Goal: Information Seeking & Learning: Understand process/instructions

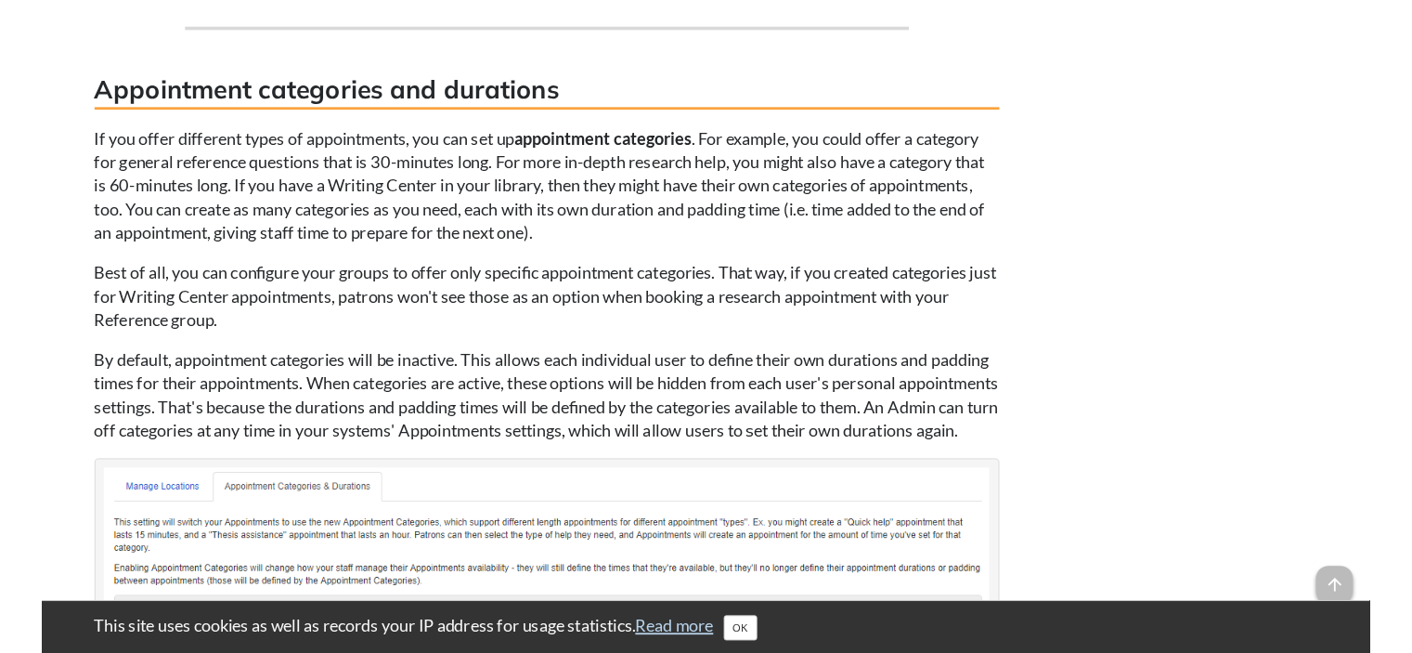
scroll to position [2414, 0]
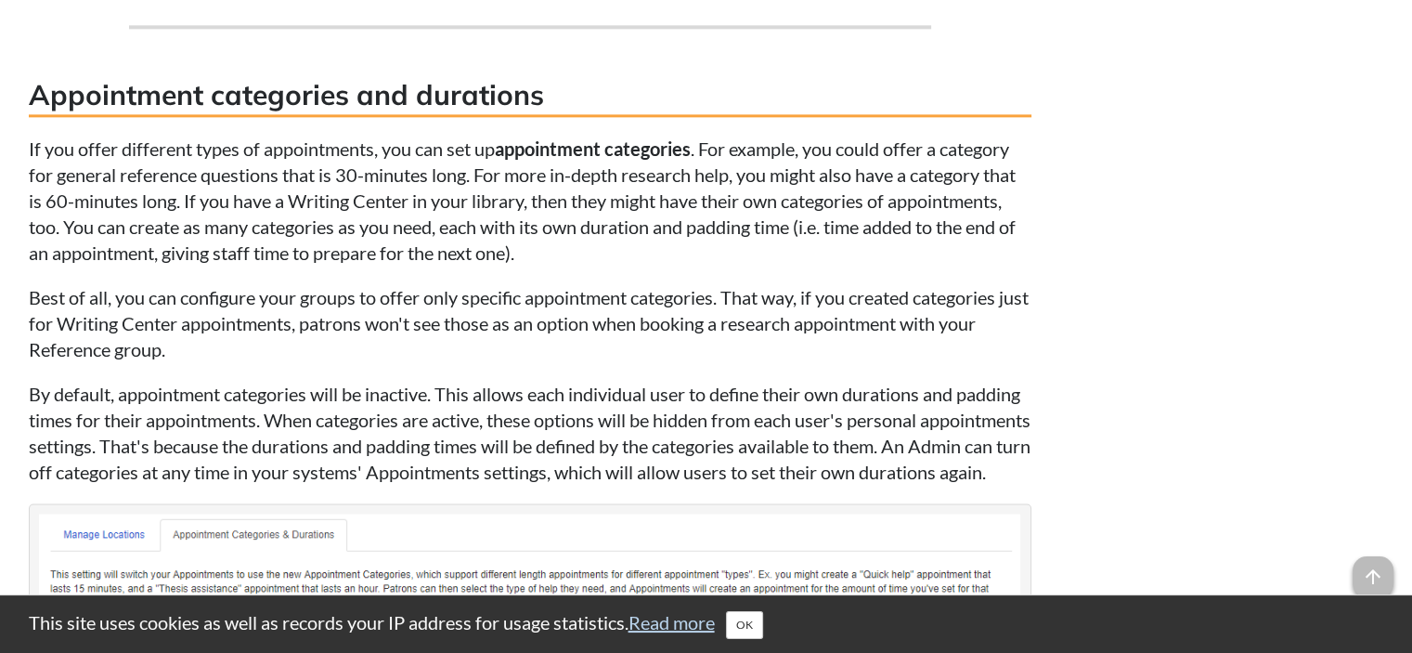
click at [283, 266] on p "If you offer different types of appointments, you can set up appointment catego…" at bounding box center [530, 201] width 1003 height 130
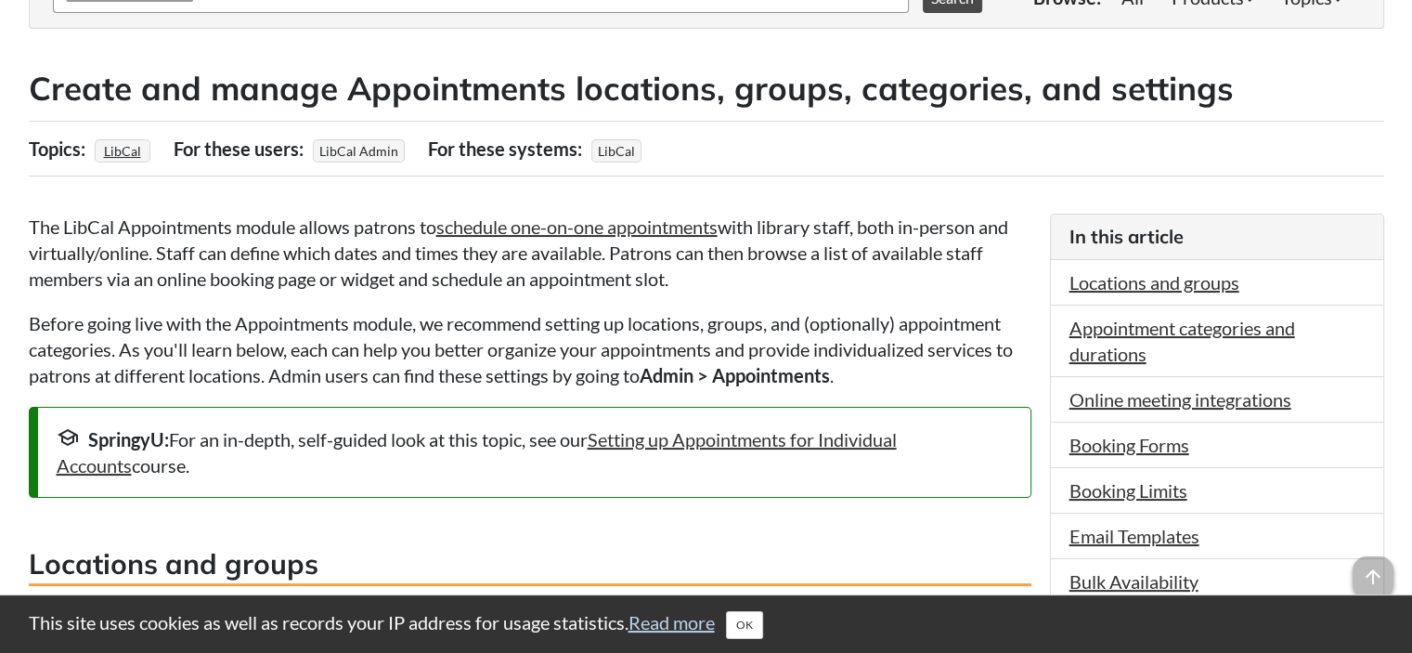
scroll to position [0, 0]
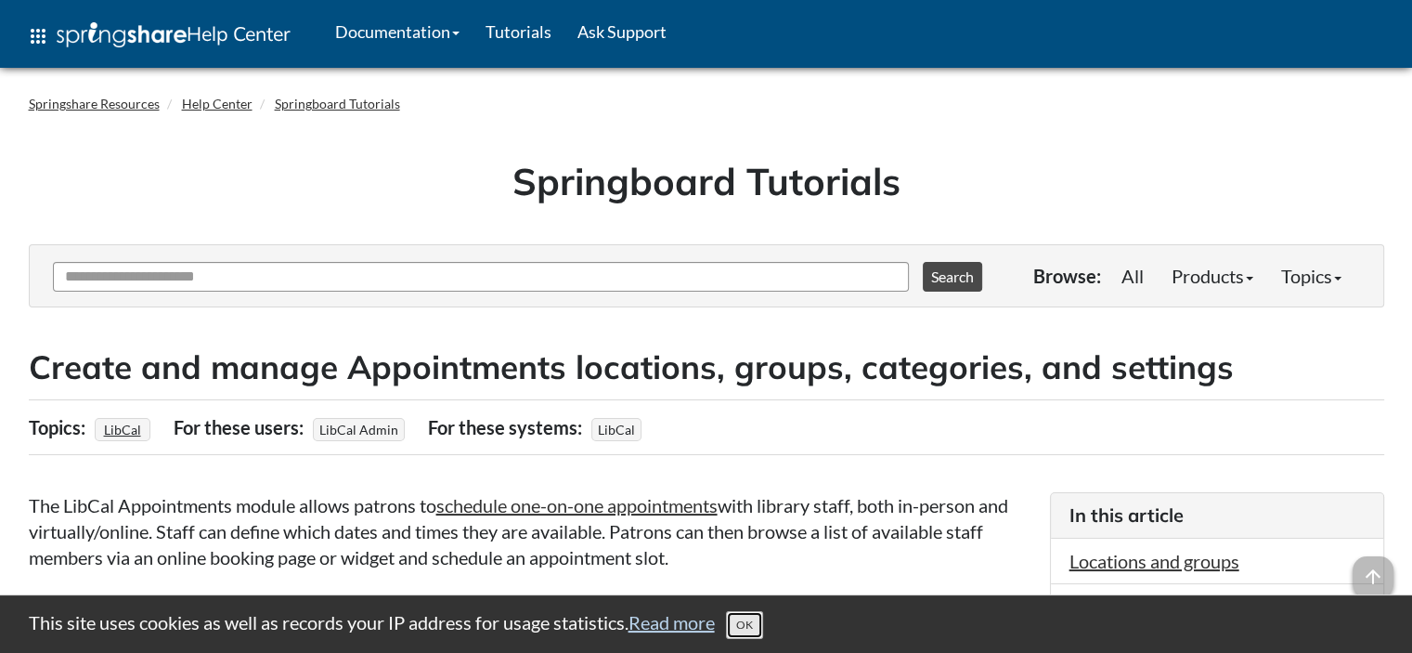
click at [754, 634] on button "OK" at bounding box center [744, 625] width 37 height 28
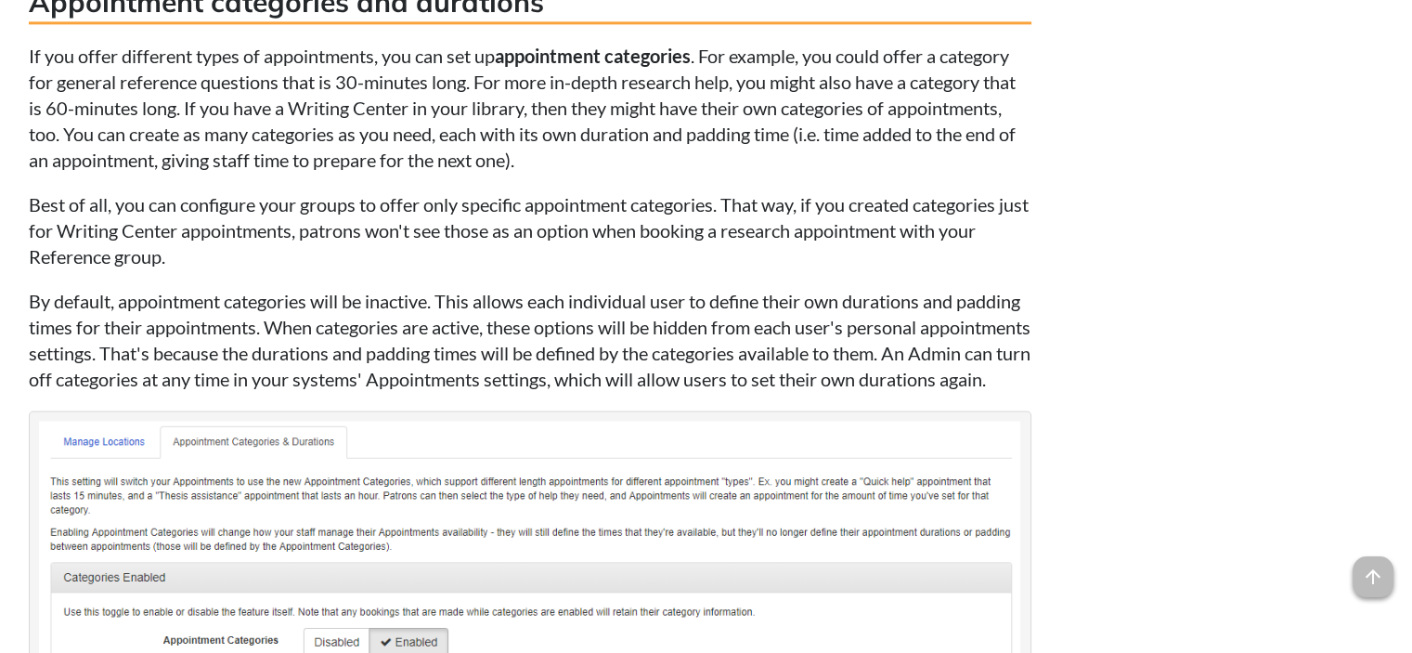
scroll to position [2229, 0]
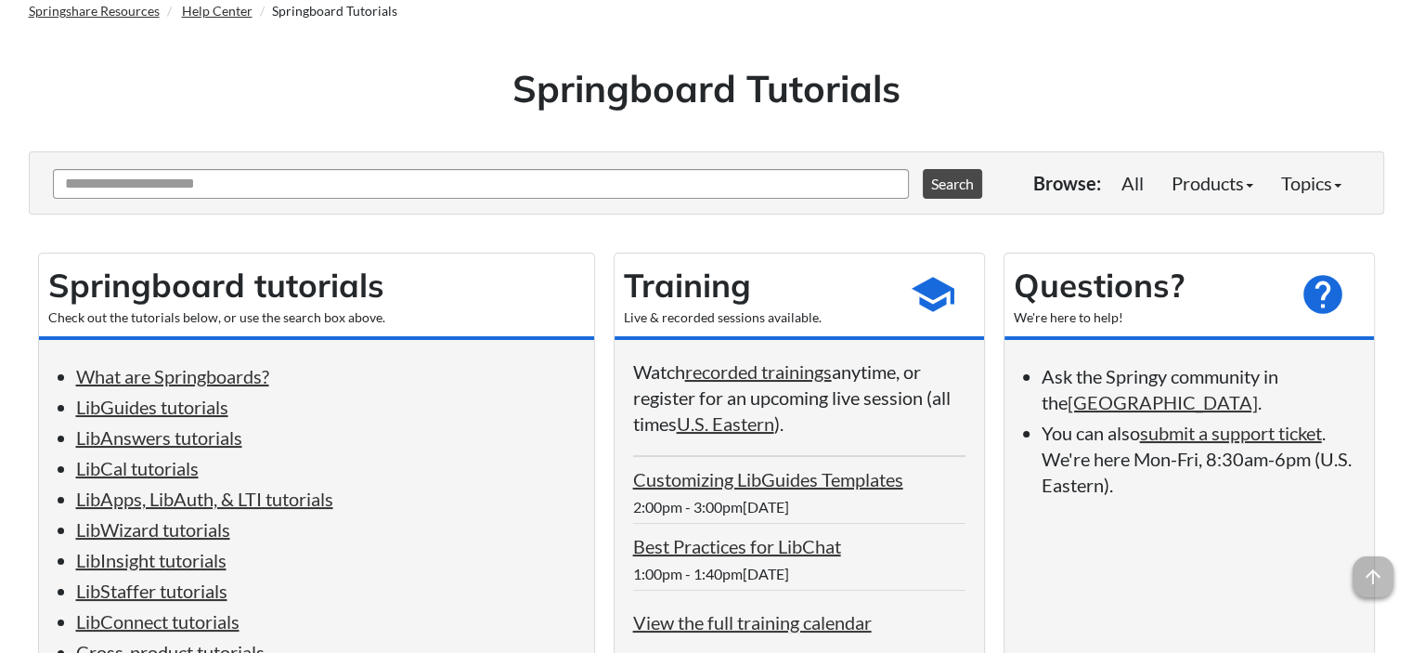
scroll to position [279, 0]
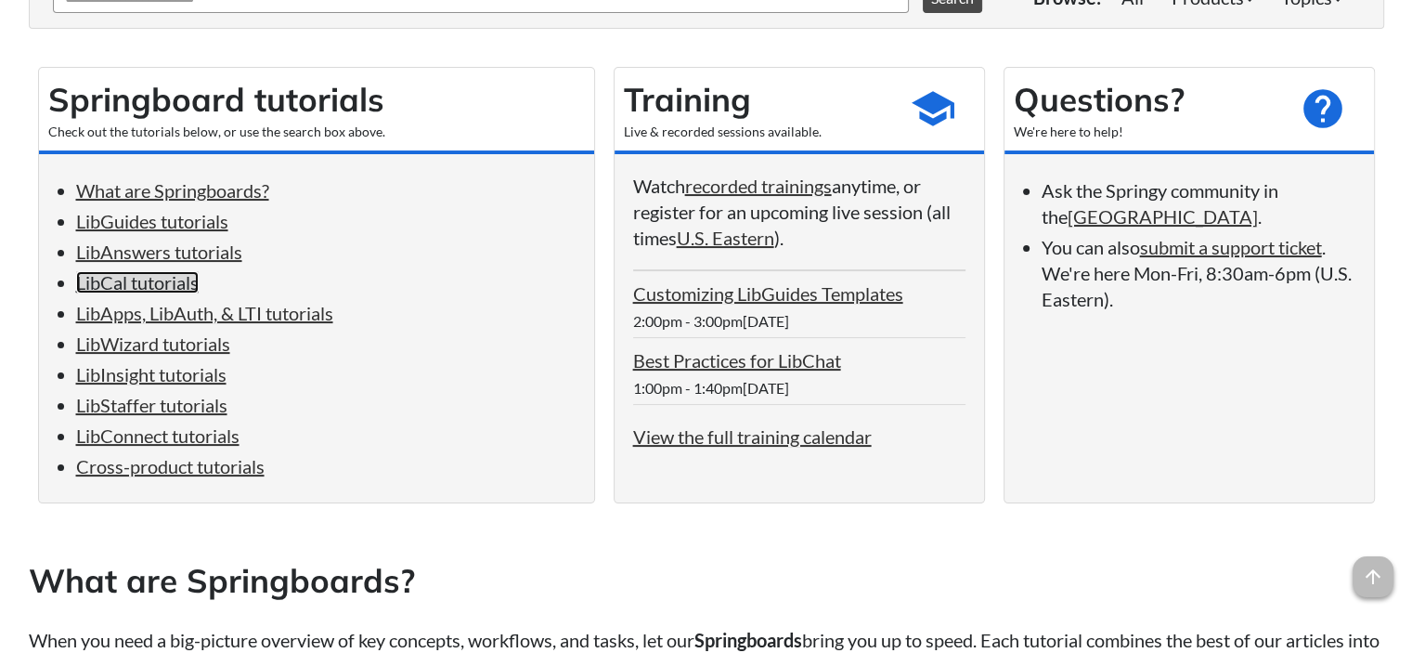
click at [146, 281] on link "LibCal tutorials" at bounding box center [137, 282] width 123 height 22
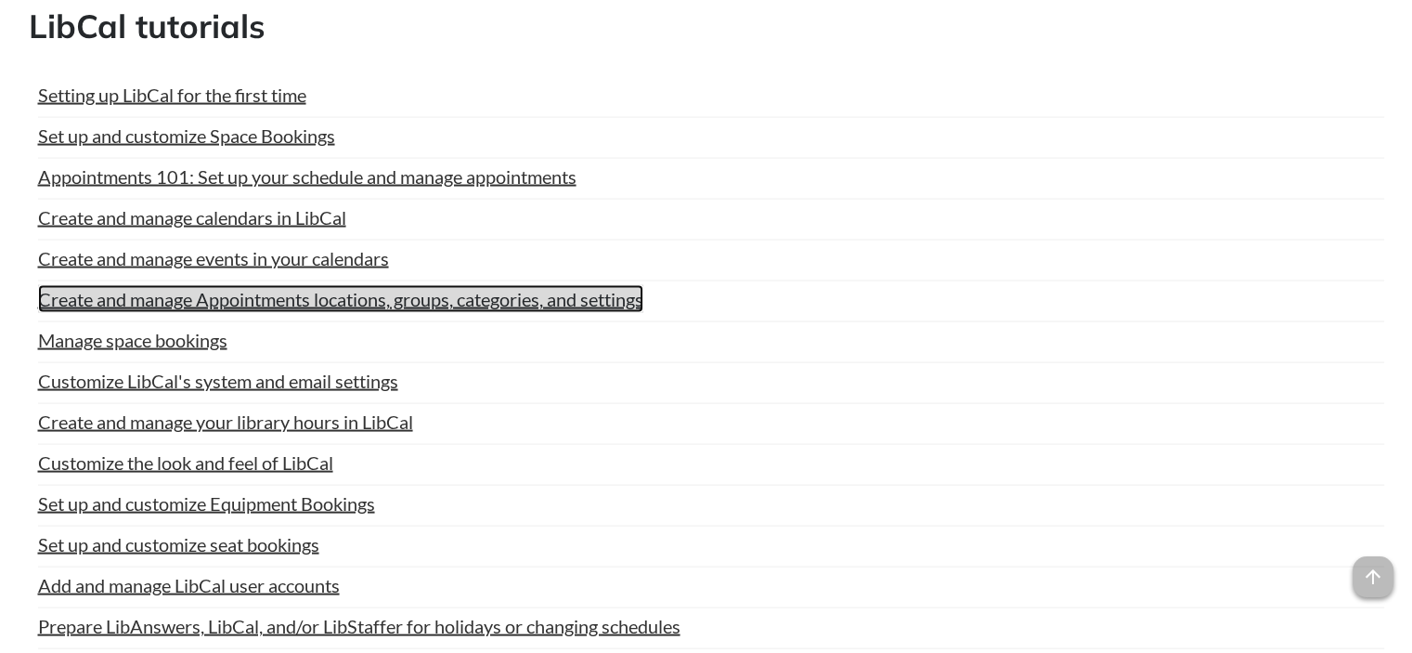
click at [178, 298] on link "Create and manage Appointments locations, groups, categories, and settings" at bounding box center [340, 299] width 605 height 28
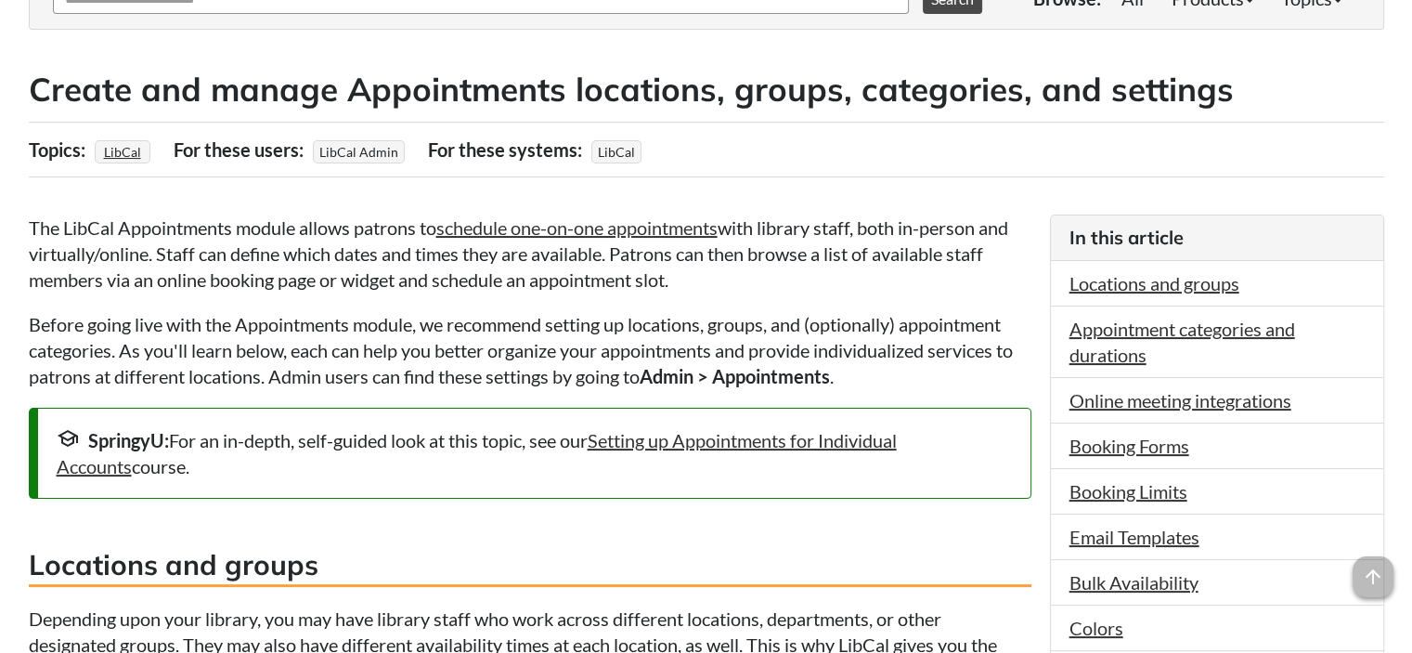
scroll to position [279, 0]
